Goal: Check status: Check status

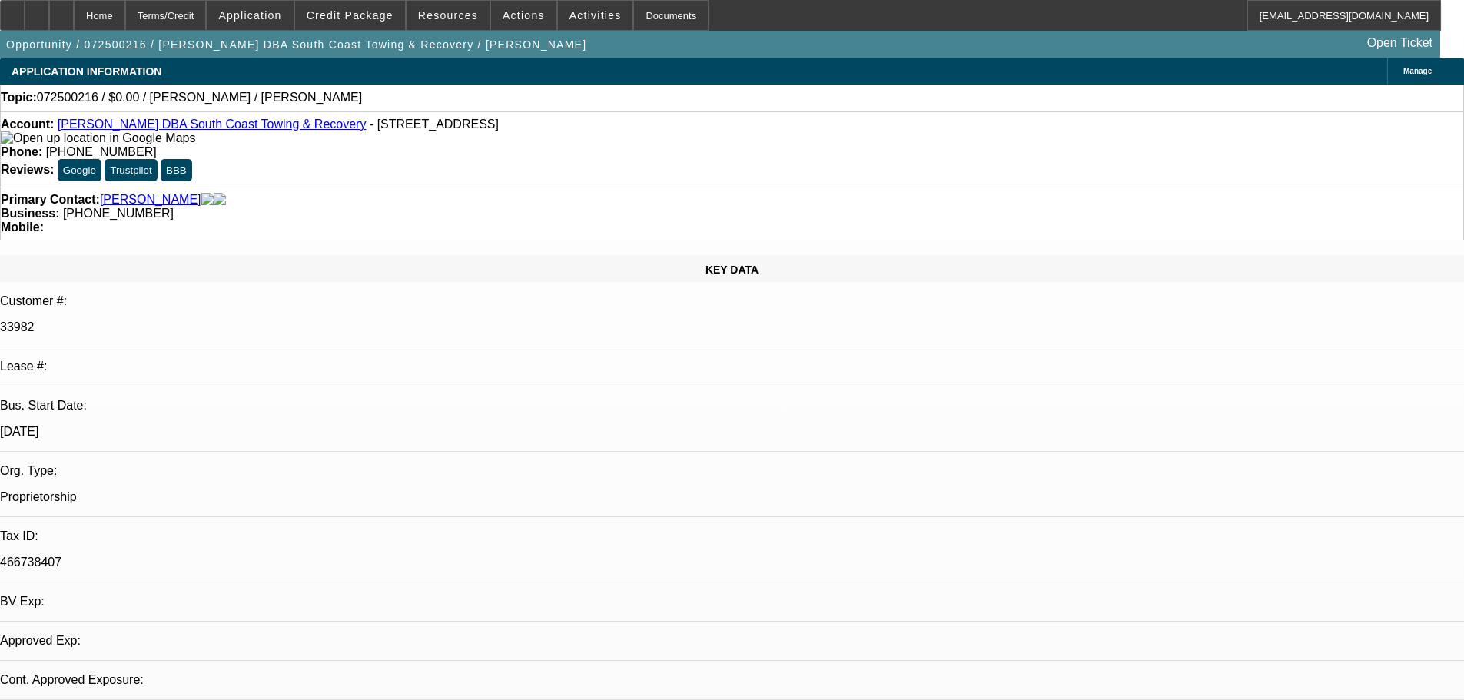
select select "0"
select select "2"
select select "0.1"
select select "4"
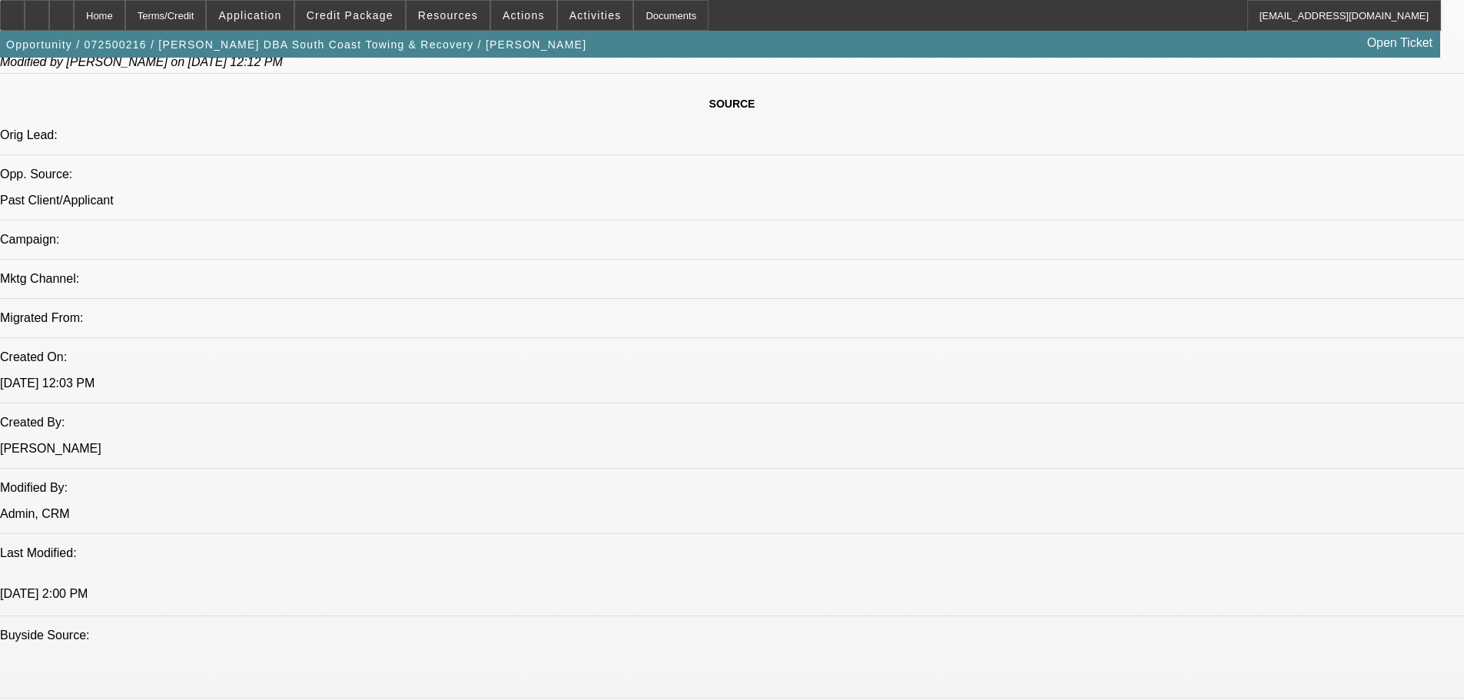
scroll to position [922, 0]
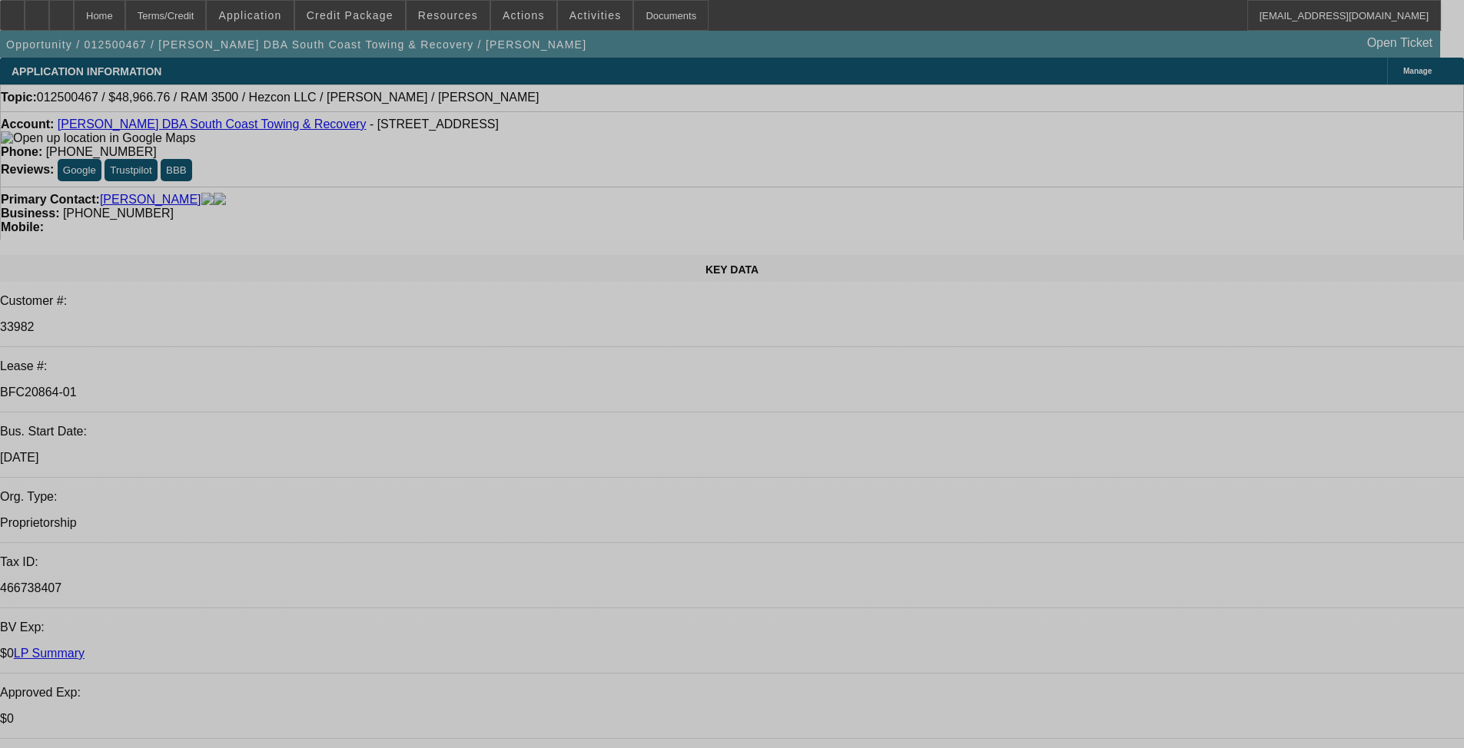
select select "0"
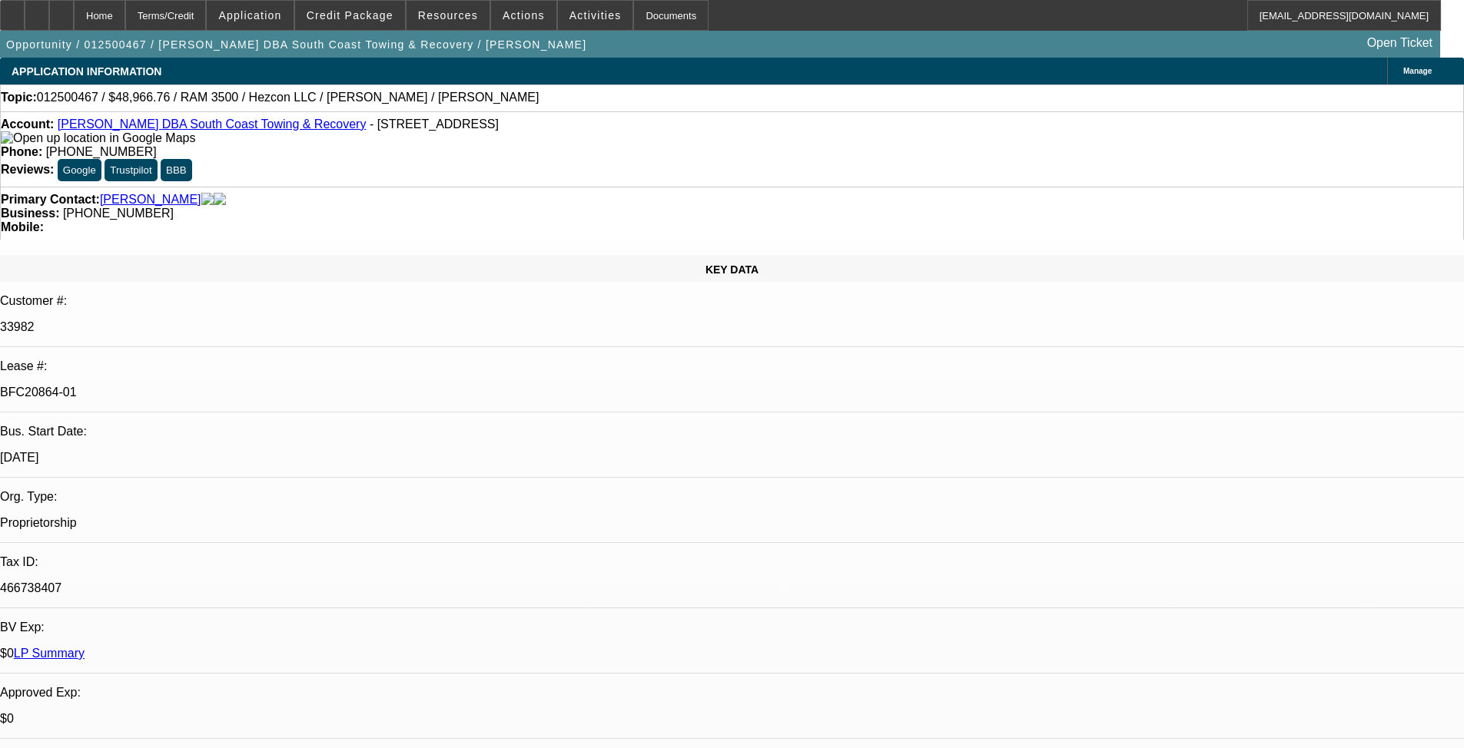
select select "0"
select select "3"
select select "0"
select select "6"
select select "0"
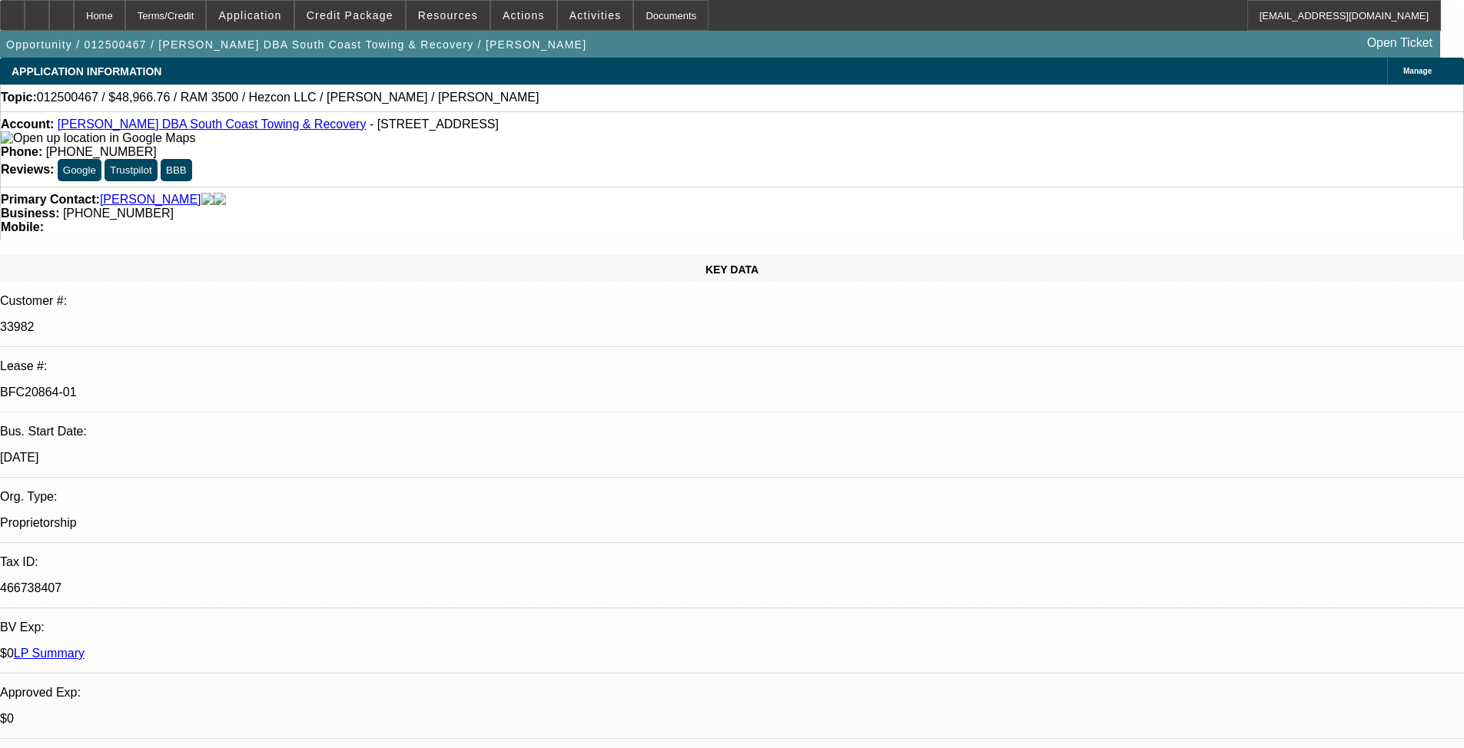
select select "0"
select select "3"
select select "0"
select select "6"
select select "0"
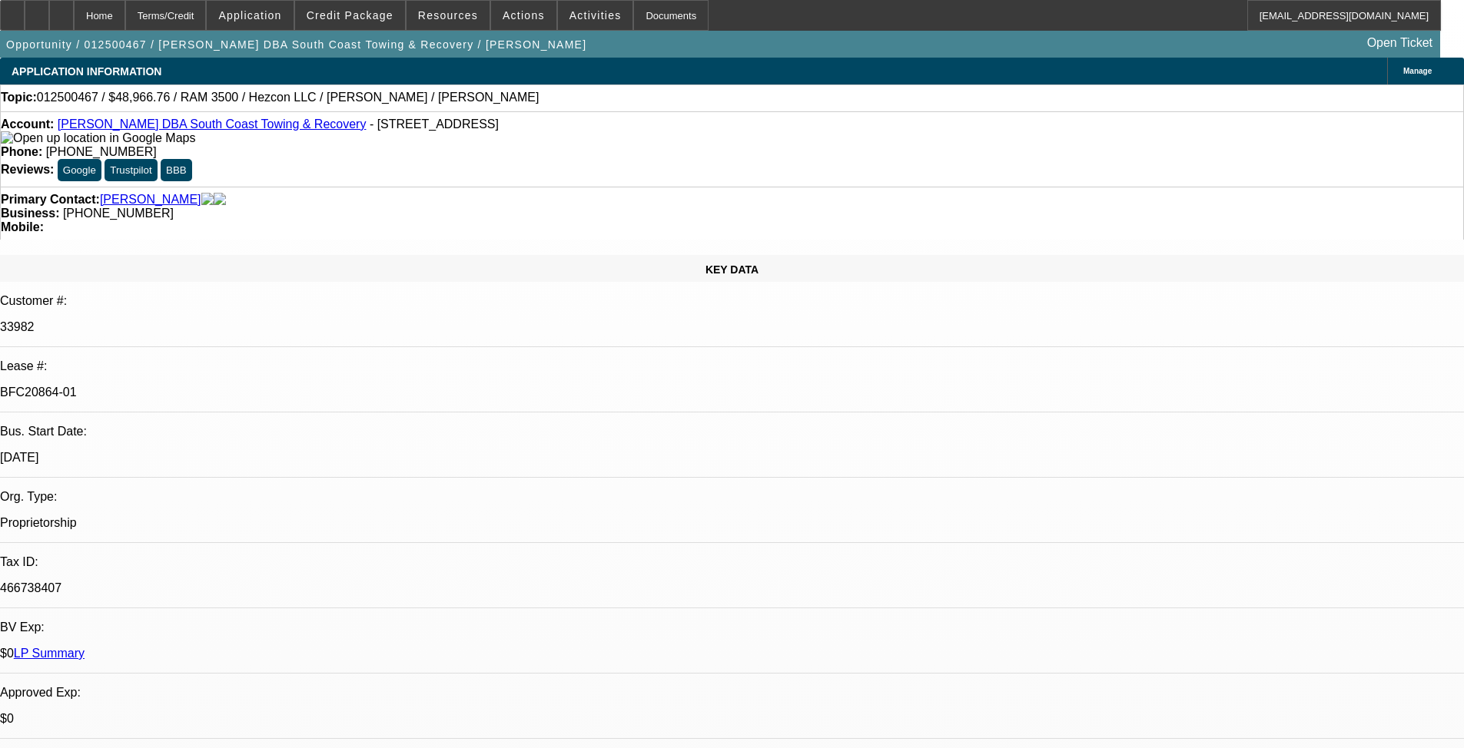
select select "0"
select select "3"
select select "0"
select select "6"
select select "0"
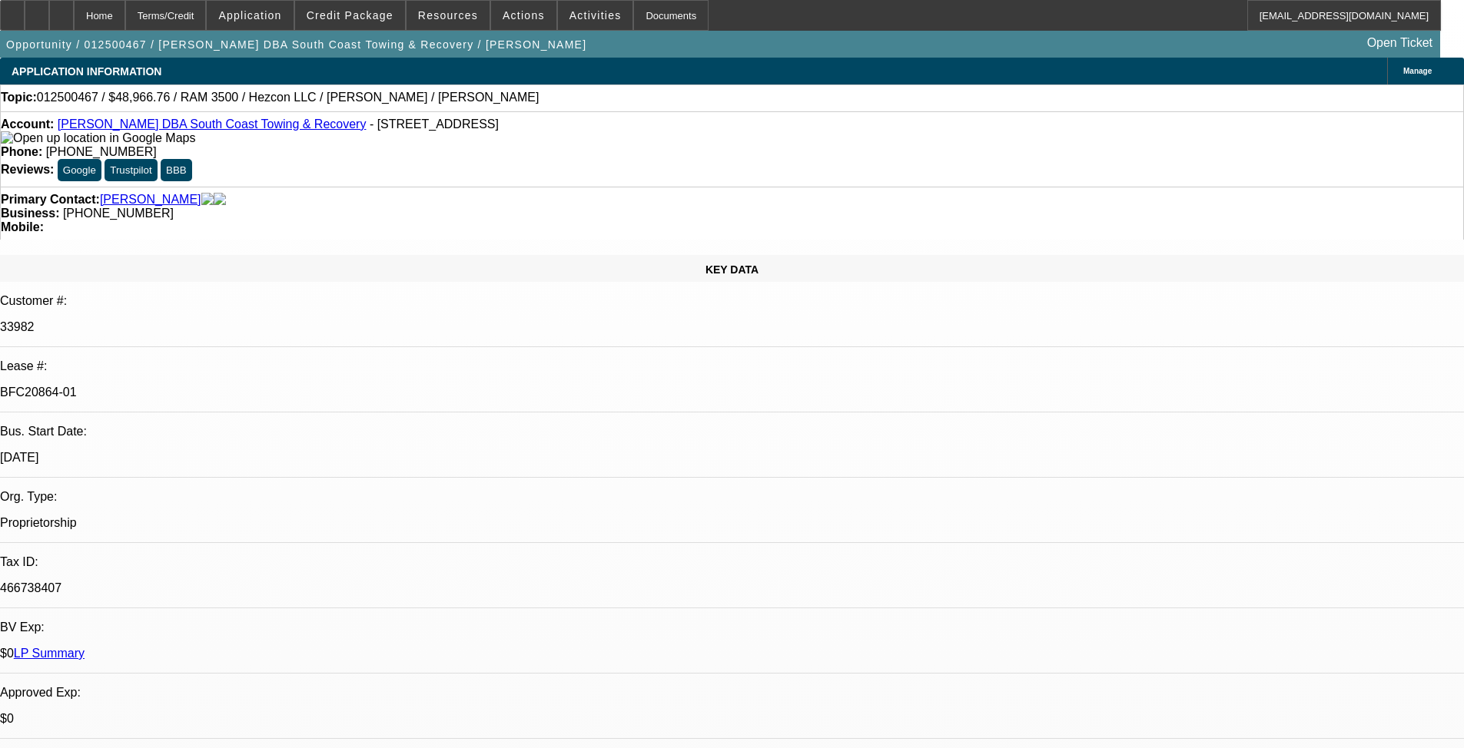
select select "0"
select select "3"
select select "0"
select select "6"
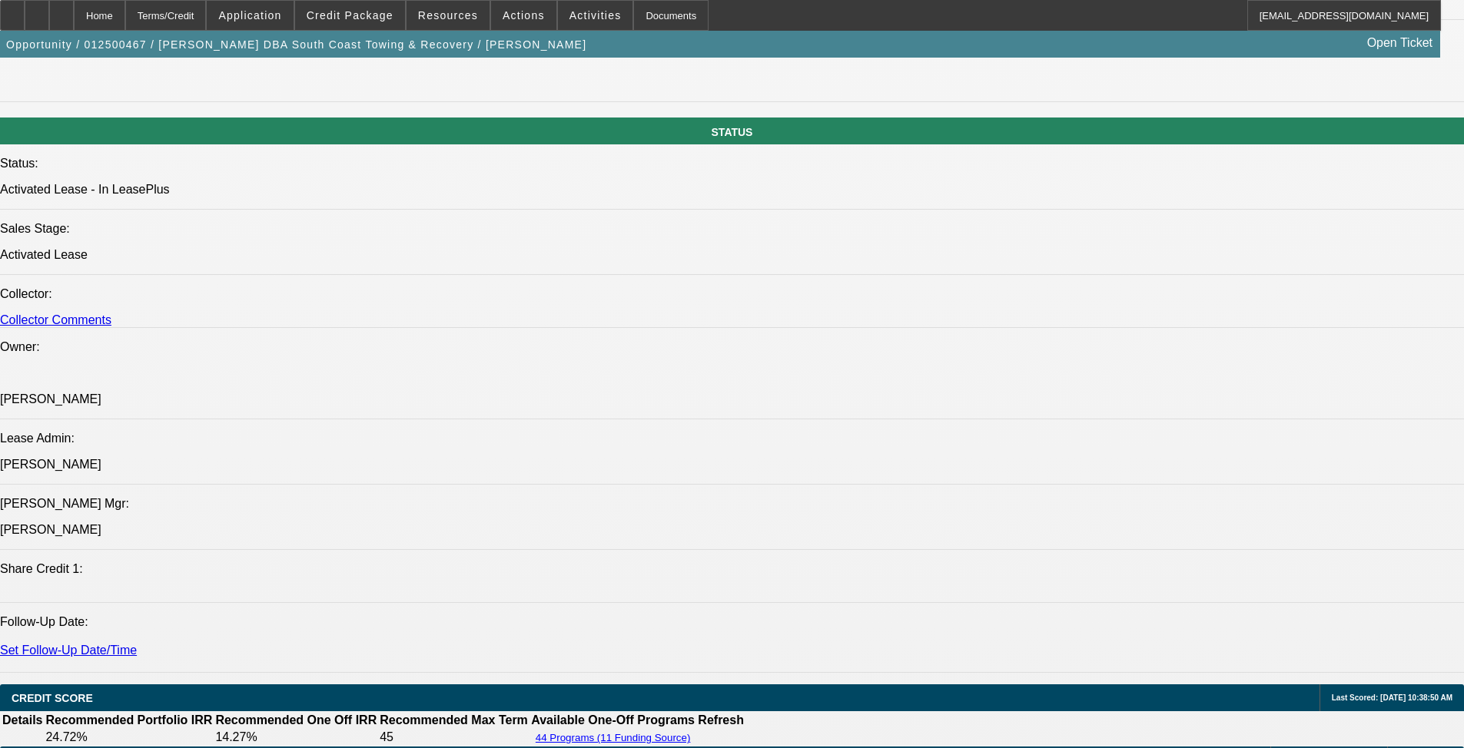
scroll to position [1537, 0]
